Goal: Transaction & Acquisition: Purchase product/service

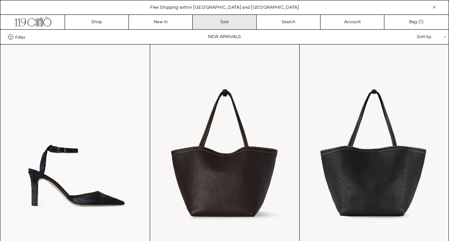
click at [222, 24] on link "Sale" at bounding box center [225, 22] width 64 height 14
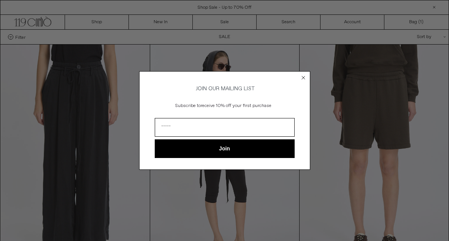
click at [305, 76] on circle "Close dialog" at bounding box center [302, 77] width 7 height 7
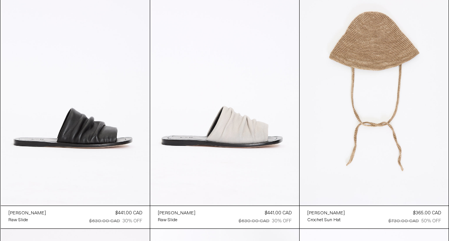
scroll to position [802, 0]
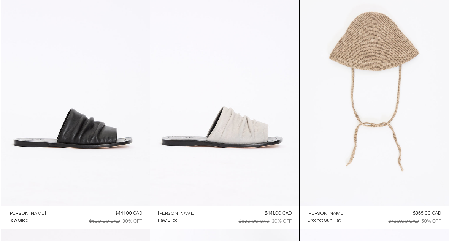
click at [351, 63] on at bounding box center [373, 93] width 149 height 223
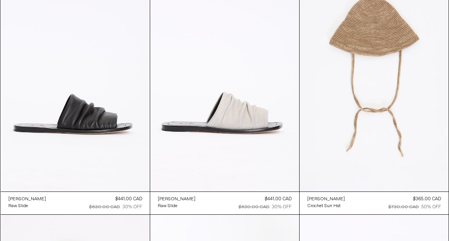
scroll to position [807, 0]
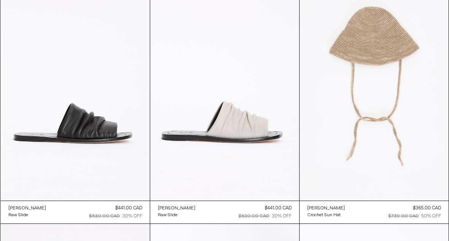
click at [323, 86] on at bounding box center [373, 88] width 149 height 223
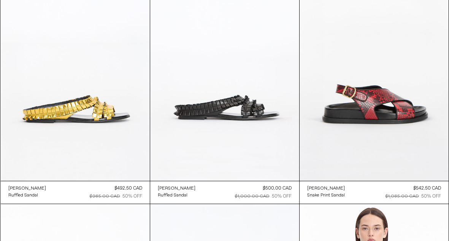
scroll to position [2314, 0]
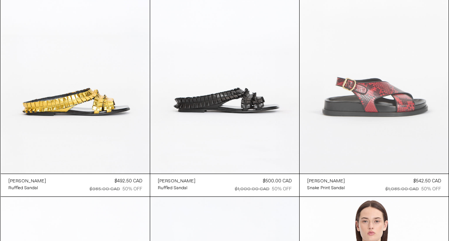
click at [357, 113] on at bounding box center [373, 61] width 149 height 223
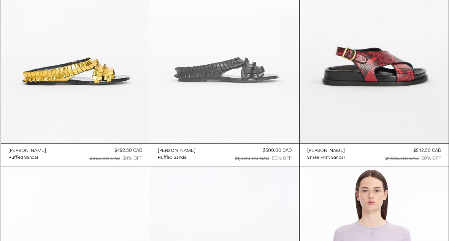
scroll to position [2359, 0]
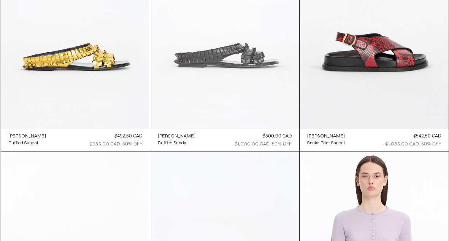
click at [212, 54] on at bounding box center [224, 16] width 149 height 223
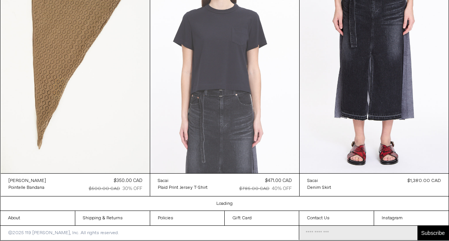
scroll to position [3794, 0]
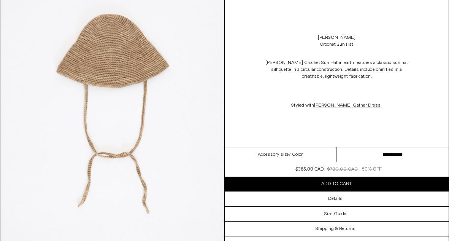
scroll to position [81, 0]
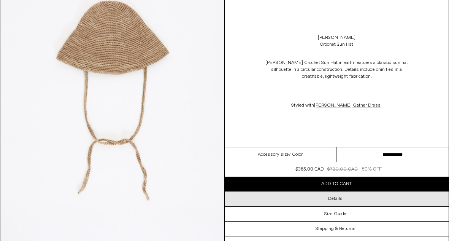
click at [347, 197] on div "Details" at bounding box center [337, 198] width 224 height 14
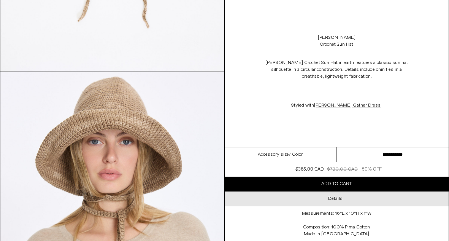
scroll to position [253, 0]
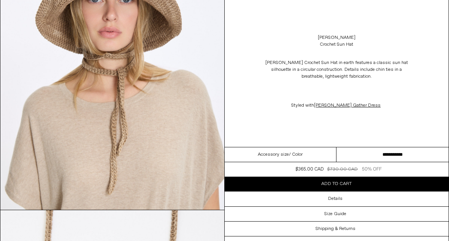
scroll to position [394, 0]
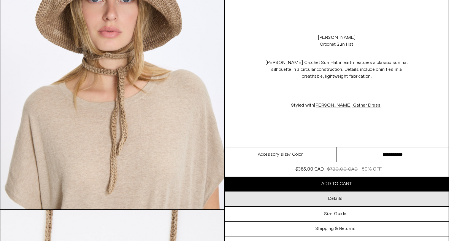
click at [353, 198] on div "Details" at bounding box center [337, 198] width 224 height 14
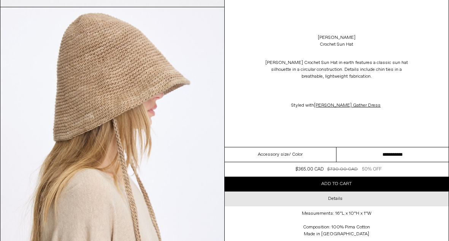
scroll to position [877, 0]
